Goal: Information Seeking & Learning: Find specific fact

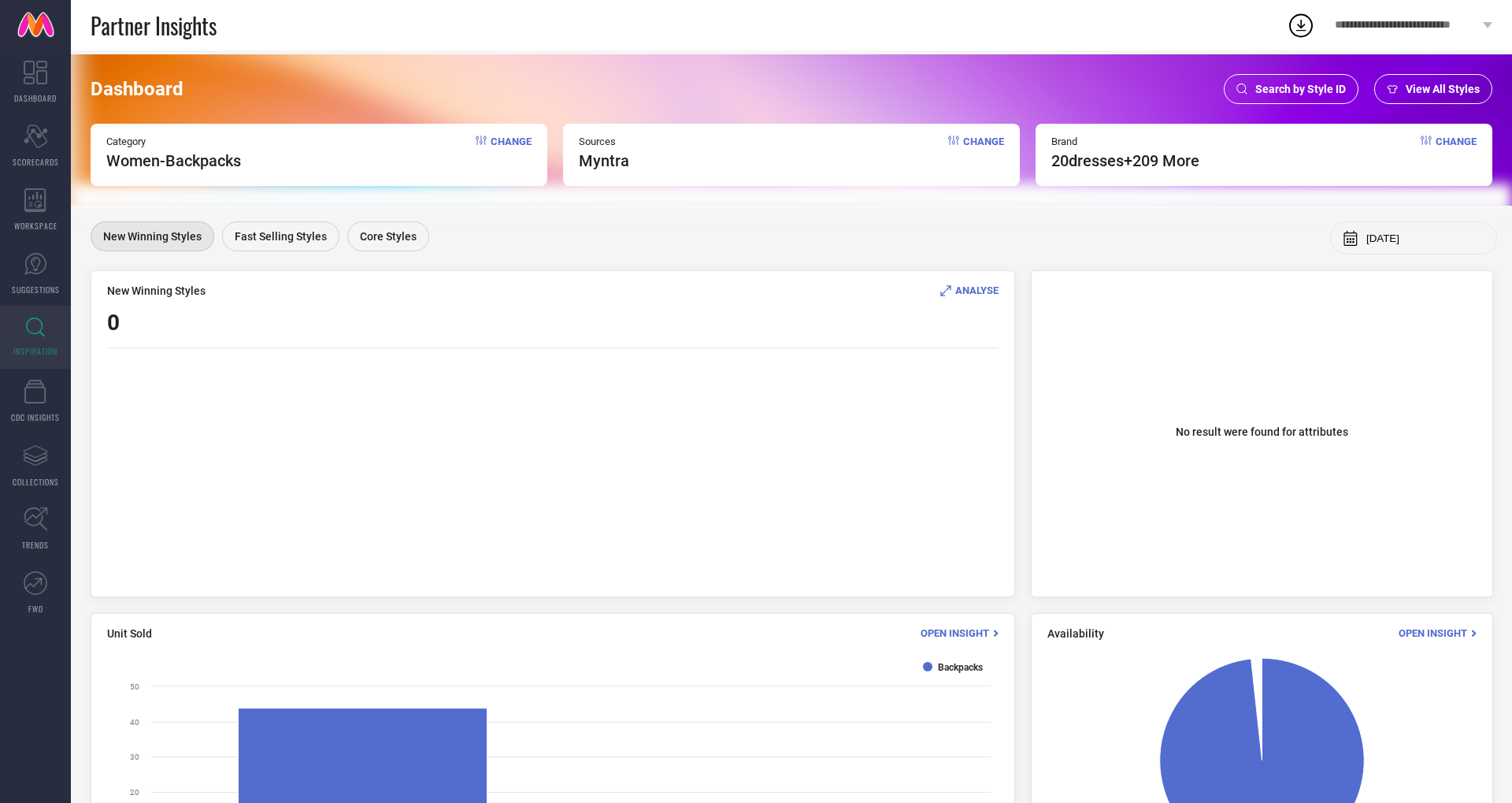
click at [1282, 84] on span "Search by Style ID" at bounding box center [1300, 89] width 91 height 13
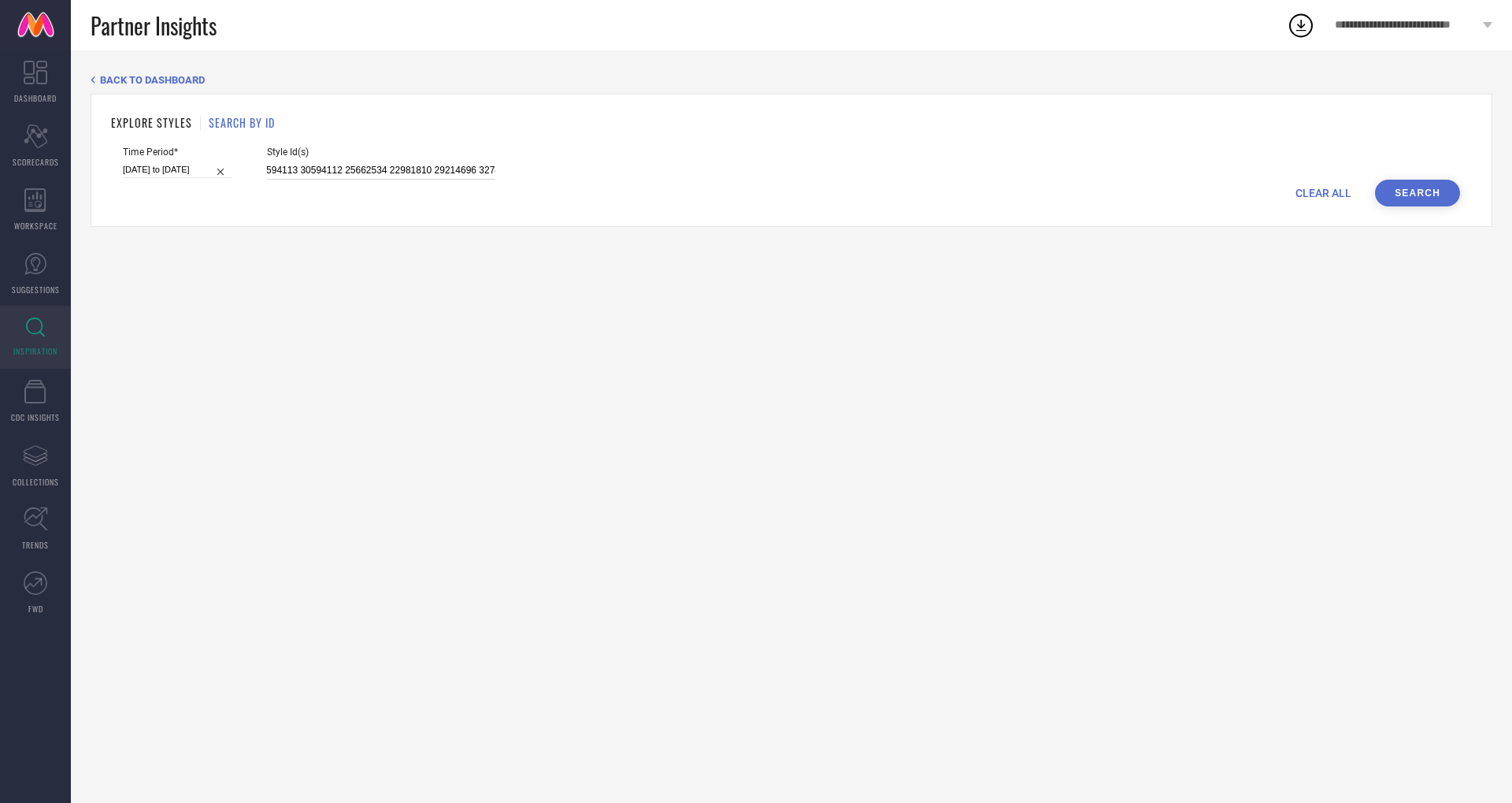
scroll to position [0, 2955]
drag, startPoint x: 251, startPoint y: 172, endPoint x: 708, endPoint y: 176, distance: 457.0
click at [708, 176] on div "Time Period* [DATE] to [DATE] Style Id(s) 25662516 12388526 27067180 23282828 2…" at bounding box center [791, 163] width 1337 height 33
paste input "31698140 35953338 35116955 35116958 35116960 35116962 35091640 35091528 3509159…"
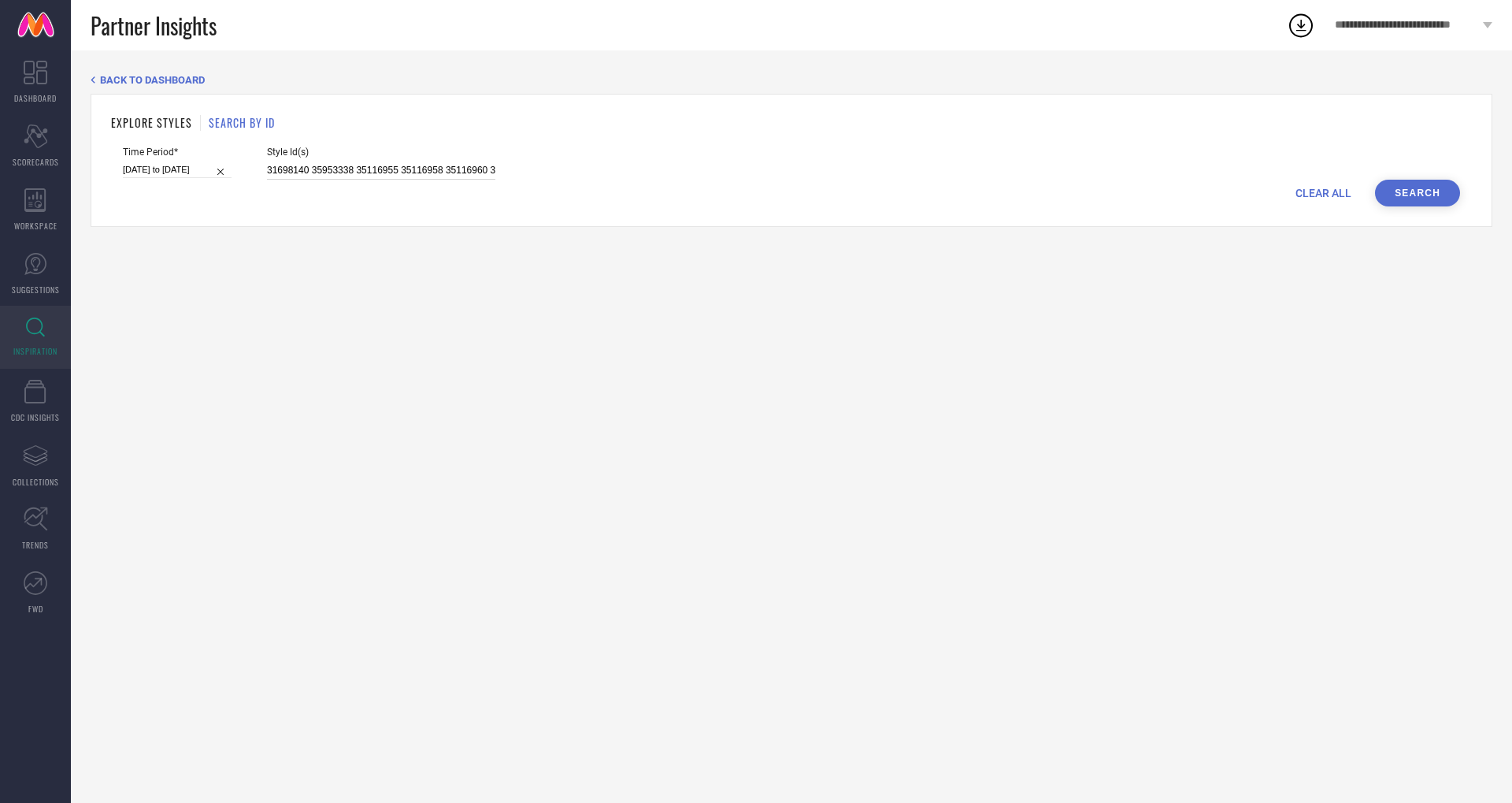
drag, startPoint x: 475, startPoint y: 167, endPoint x: 235, endPoint y: 106, distance: 247.6
click at [235, 106] on div "EXPLORE STYLES SEARCH BY ID Time Period* [DATE] to [DATE] Style Id(s) 31698140 …" at bounding box center [791, 160] width 1402 height 133
type input "31698140 35953338 35116955 35116958 35116960 35116962 35091640 35091528 3509159…"
click at [1440, 184] on button "Search" at bounding box center [1417, 193] width 85 height 27
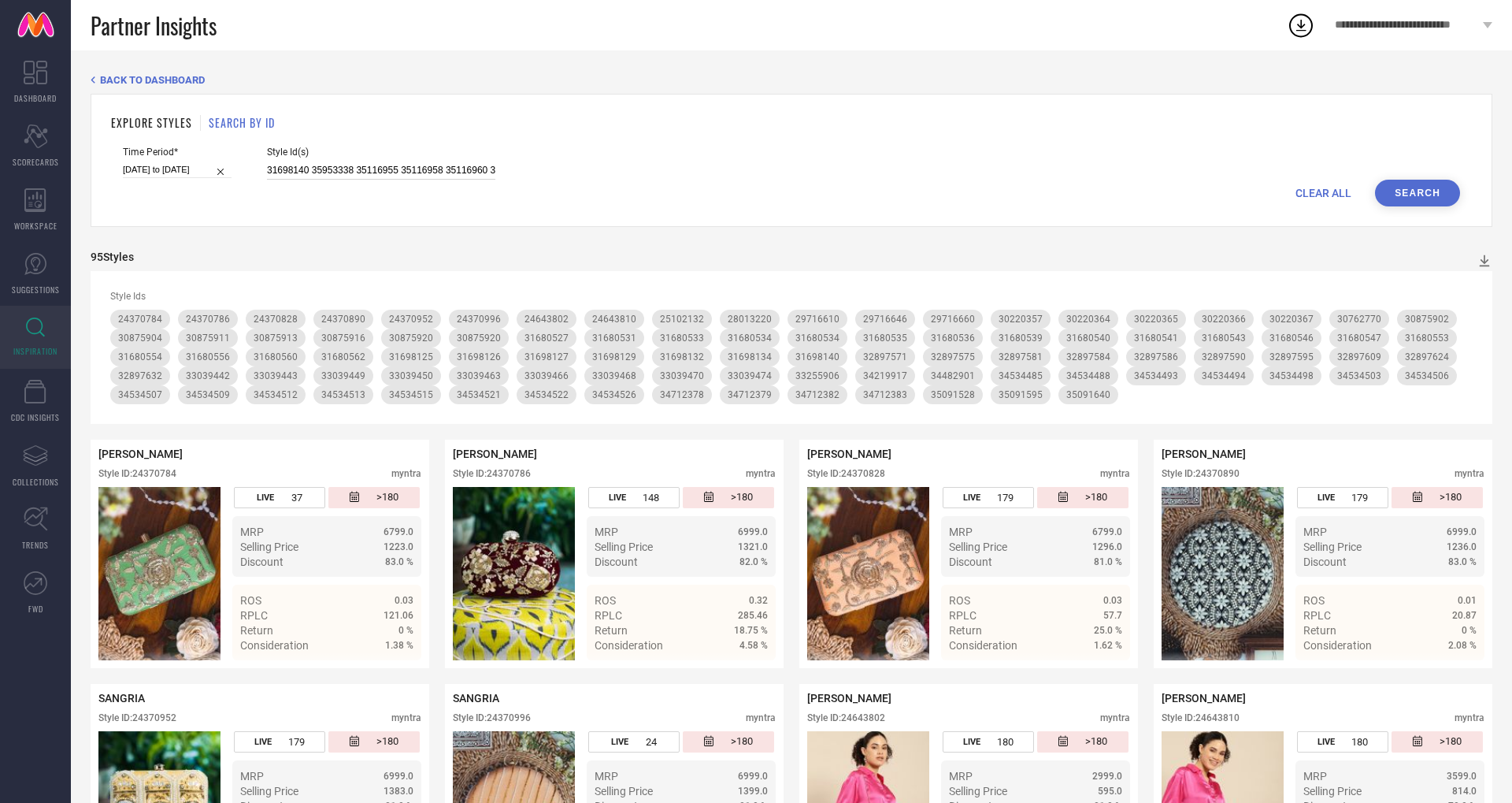
drag, startPoint x: 249, startPoint y: 169, endPoint x: 200, endPoint y: 146, distance: 54.1
click at [200, 146] on div "Time Period* [DATE] to [DATE] Style Id(s) 31698140 35953338 35116955 35116958 3…" at bounding box center [791, 163] width 1337 height 33
paste input "35668400 35846325 35846327 34964795 35056555 34929920 34929741 34947270 3486919…"
drag, startPoint x: 476, startPoint y: 169, endPoint x: 0, endPoint y: 163, distance: 476.0
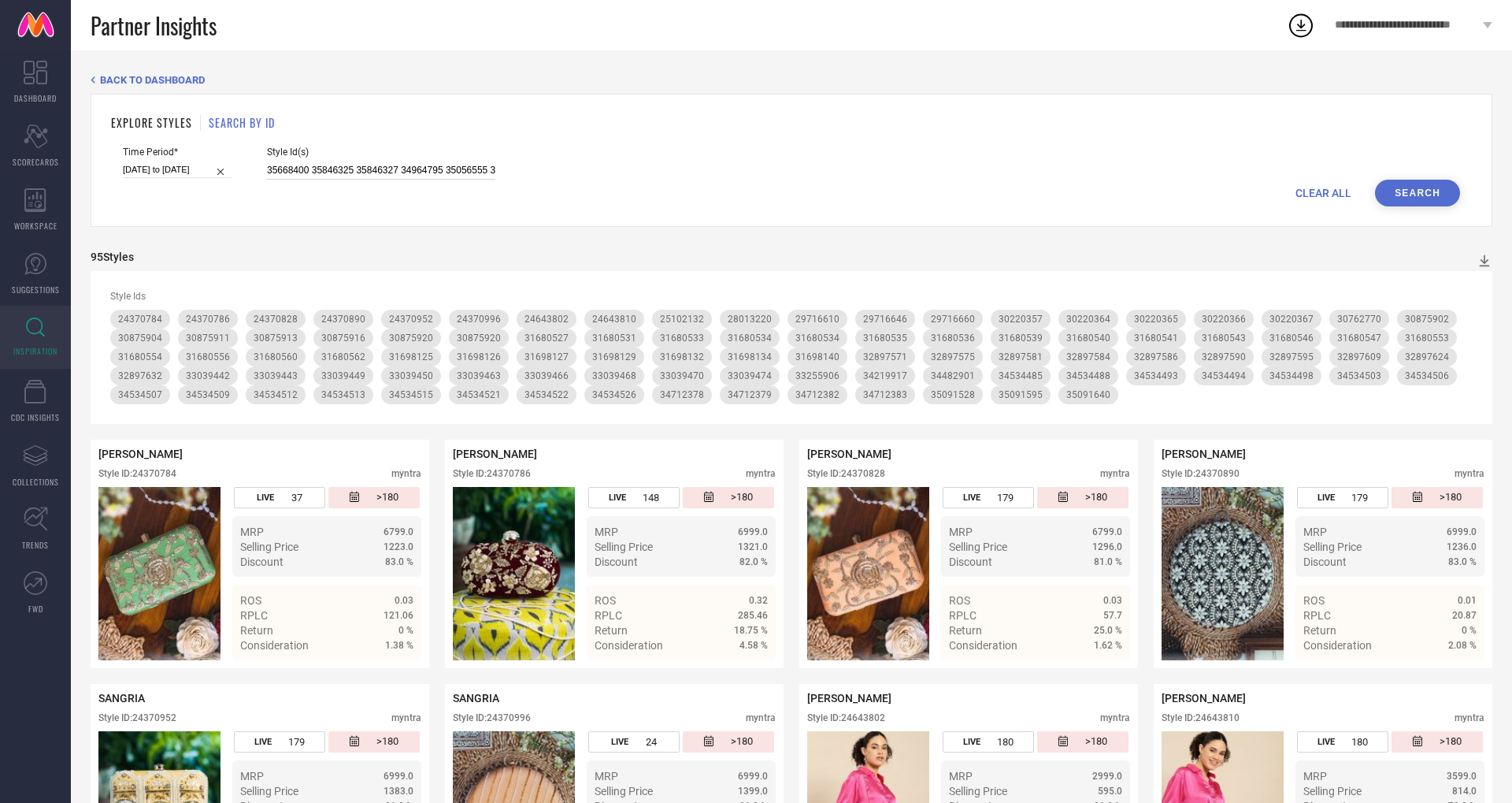
type input "35668400 35846325 35846327 34964795 35056555 34929920 34929741 34947270 3486919…"
paste input "30220366 30875920 30220365 33039466 33039442 24370808 34815700 31680540 3168053…"
drag, startPoint x: 477, startPoint y: 165, endPoint x: 127, endPoint y: 163, distance: 350.0
click at [127, 163] on div "Time Period* [DATE] to [DATE] Style Id(s) 30220366 30875920 30220365 33039466 3…" at bounding box center [791, 163] width 1337 height 33
type input "30220366 30875920 30220365 33039466 33039442 24370808 34815700 31680540 3168053…"
